Goal: Task Accomplishment & Management: Use online tool/utility

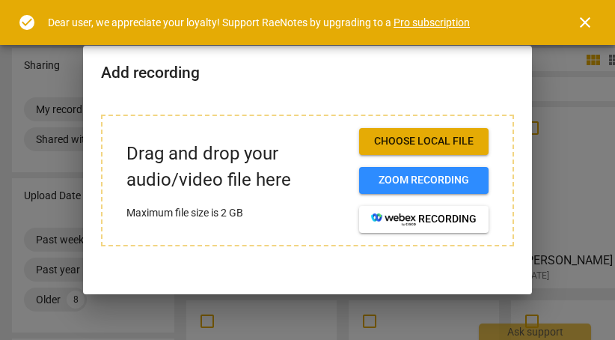
click at [420, 139] on span "Choose local file" at bounding box center [424, 141] width 106 height 15
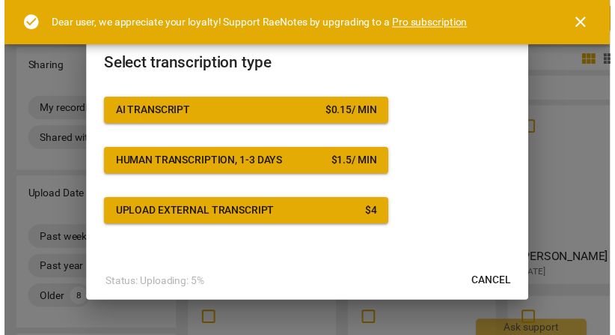
scroll to position [64, 0]
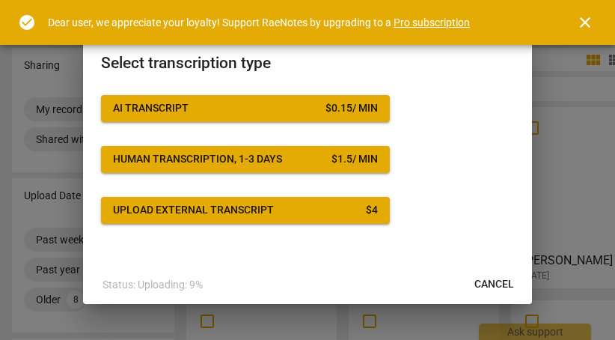
click at [335, 205] on span "Upload external transcript $ 4" at bounding box center [245, 210] width 265 height 15
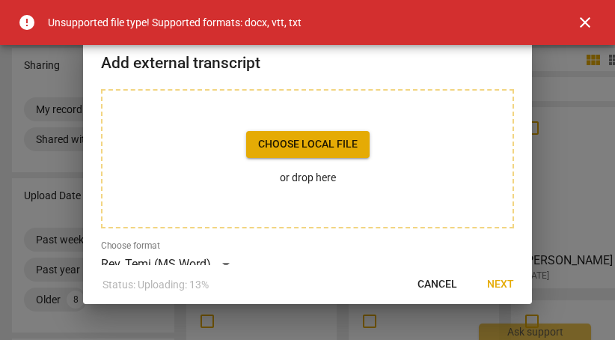
click at [587, 20] on span "close" at bounding box center [586, 22] width 18 height 18
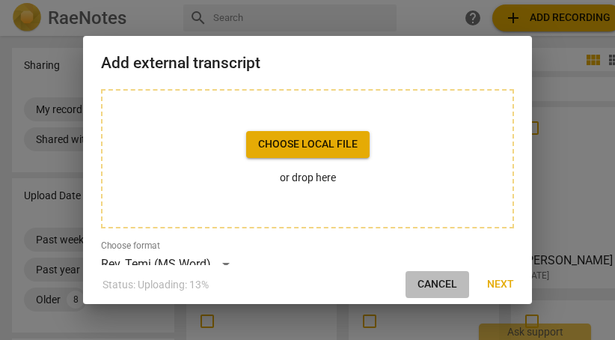
click at [443, 283] on span "Cancel" at bounding box center [438, 284] width 40 height 15
click at [423, 285] on span "Cancel" at bounding box center [438, 284] width 40 height 15
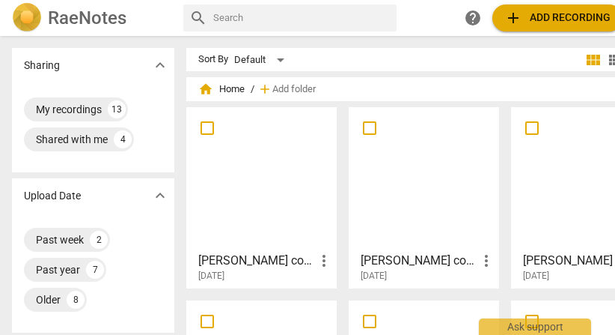
click at [270, 153] on div at bounding box center [262, 178] width 140 height 133
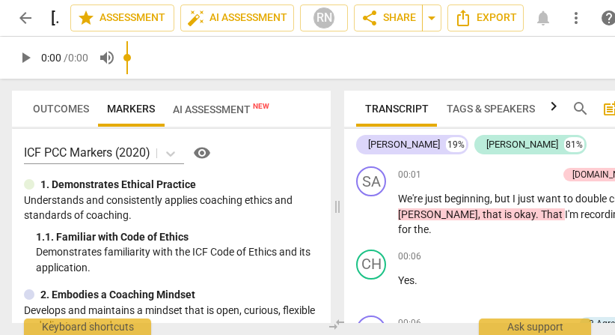
scroll to position [67, 0]
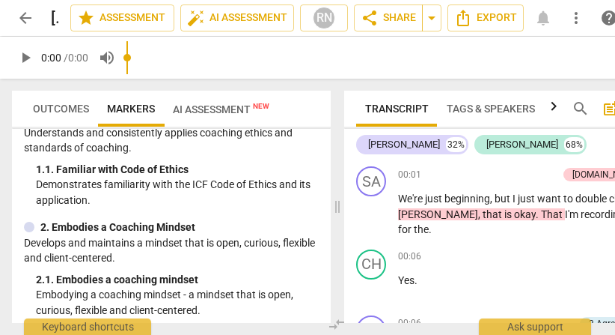
click at [224, 113] on span "AI Assessment New" at bounding box center [221, 109] width 97 height 12
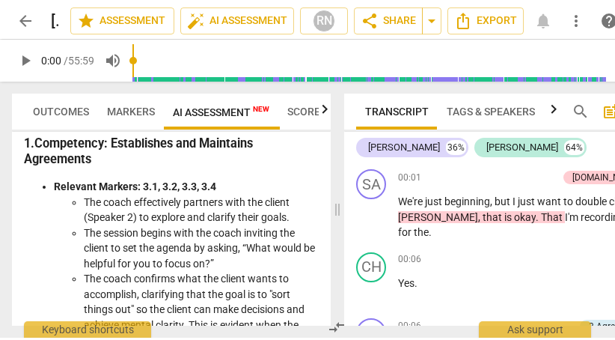
scroll to position [0, 0]
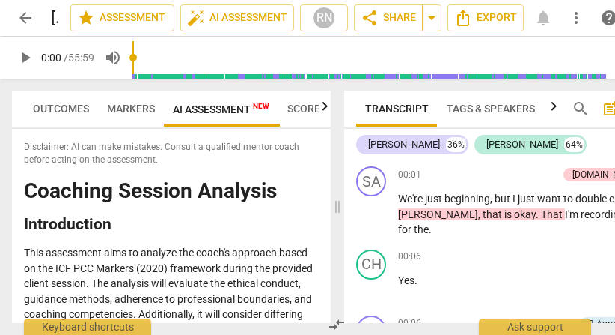
click at [21, 24] on span "arrow_back" at bounding box center [25, 18] width 18 height 18
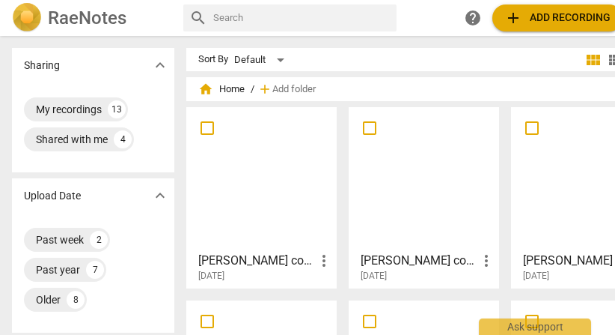
click at [541, 14] on span "add Add recording" at bounding box center [558, 18] width 106 height 18
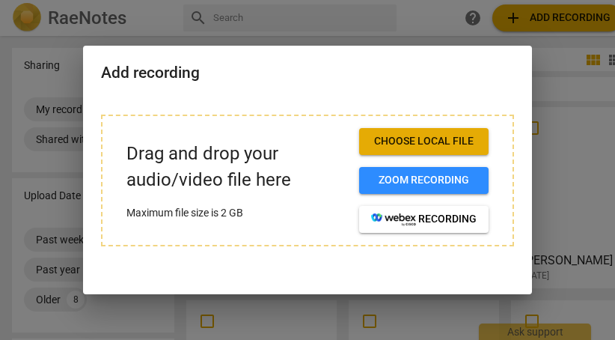
drag, startPoint x: 395, startPoint y: 143, endPoint x: 258, endPoint y: 154, distance: 136.7
click at [258, 154] on div "Drag and drop your audio/video file here Maximum file size is 2 GB Choose local…" at bounding box center [308, 180] width 362 height 105
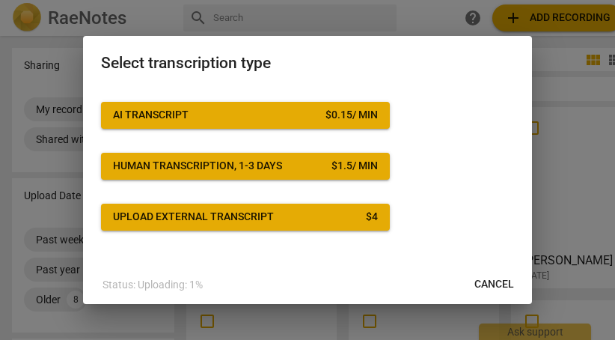
scroll to position [64, 0]
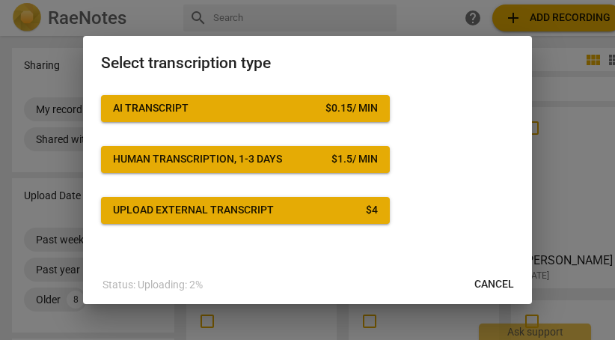
click at [228, 95] on button "AI Transcript $ 0.15 / min" at bounding box center [245, 108] width 289 height 27
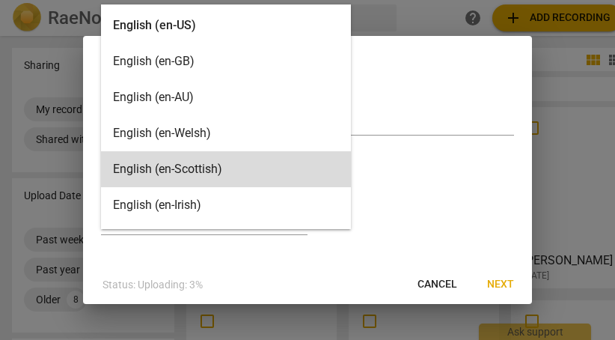
click at [292, 0] on body "RaeNotes search help add Add recording SB Sharing expand_more My recordings 13 …" at bounding box center [307, 0] width 615 height 0
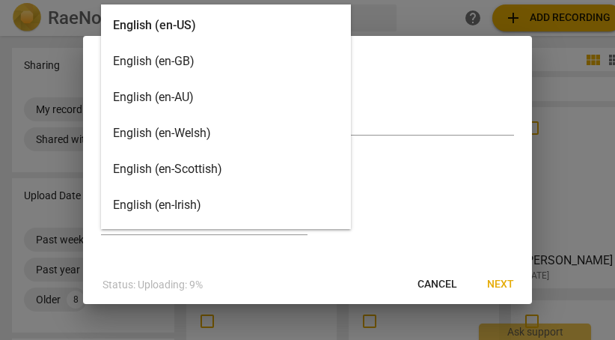
click at [189, 29] on div "English (en-US)" at bounding box center [226, 25] width 250 height 36
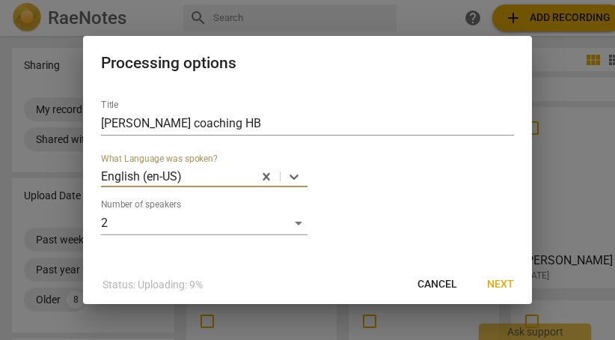
click at [496, 280] on span "Next" at bounding box center [500, 284] width 27 height 15
